Goal: Information Seeking & Learning: Learn about a topic

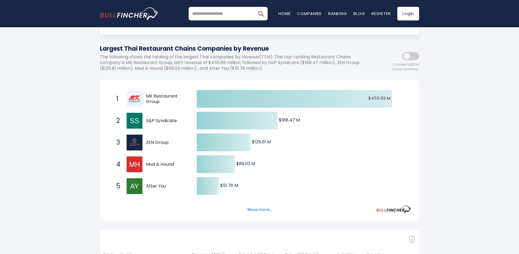
scroll to position [55, 0]
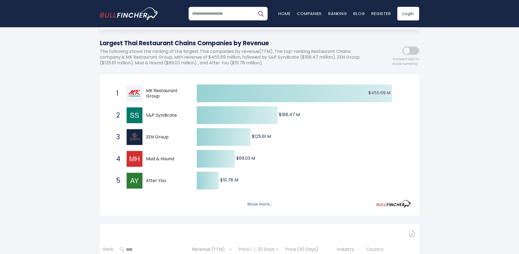
click at [264, 203] on button "Show more..." at bounding box center [259, 204] width 31 height 9
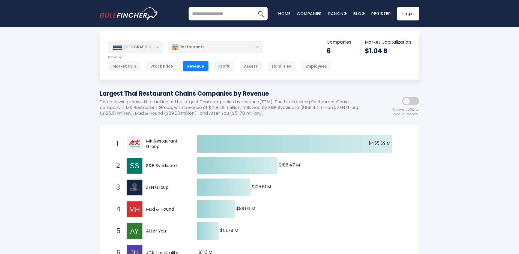
scroll to position [0, 0]
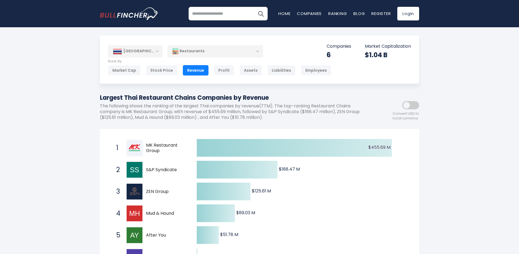
click at [198, 50] on div "Restaurants" at bounding box center [216, 51] width 96 height 13
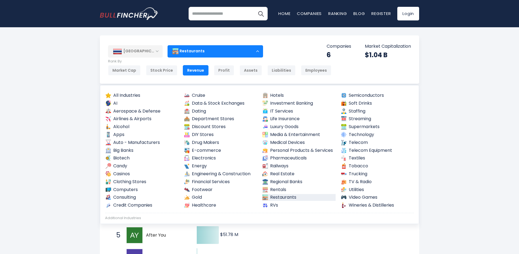
click at [197, 50] on div "Restaurants" at bounding box center [216, 51] width 96 height 13
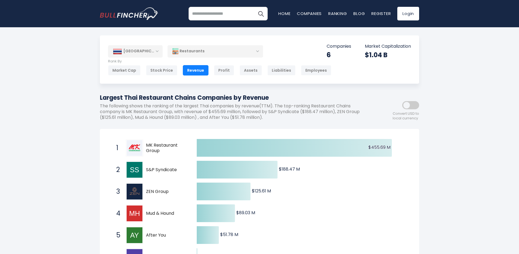
click at [197, 50] on div "Restaurants" at bounding box center [216, 51] width 96 height 13
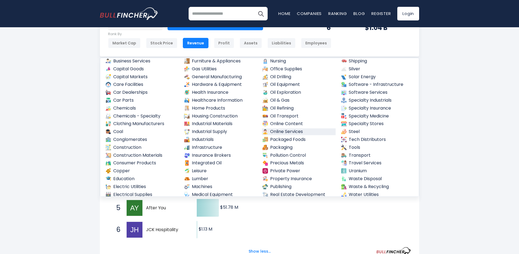
scroll to position [194, 0]
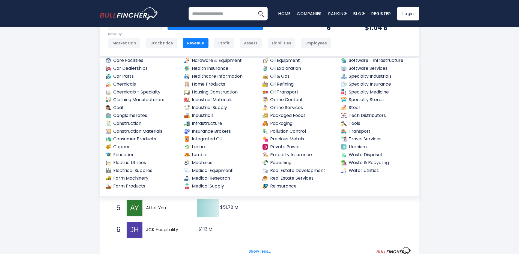
click at [450, 150] on div "Thailand Entire World 30,364 North America 3,960" at bounding box center [259, 247] width 519 height 478
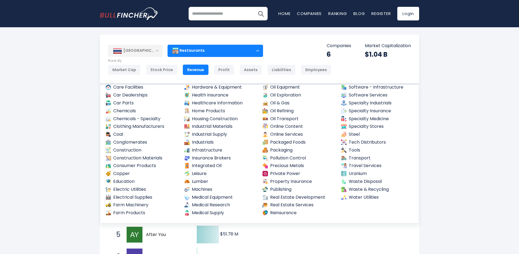
scroll to position [0, 0]
click at [186, 67] on div "Revenue" at bounding box center [196, 70] width 26 height 10
click at [205, 47] on div "Restaurants" at bounding box center [216, 51] width 96 height 13
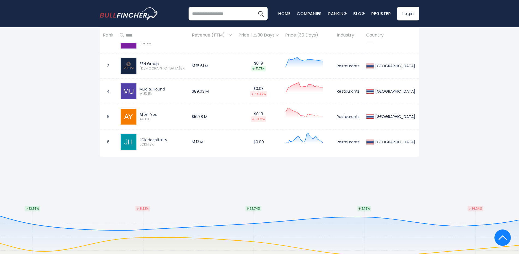
scroll to position [273, 0]
